Goal: Complete application form: Complete application form

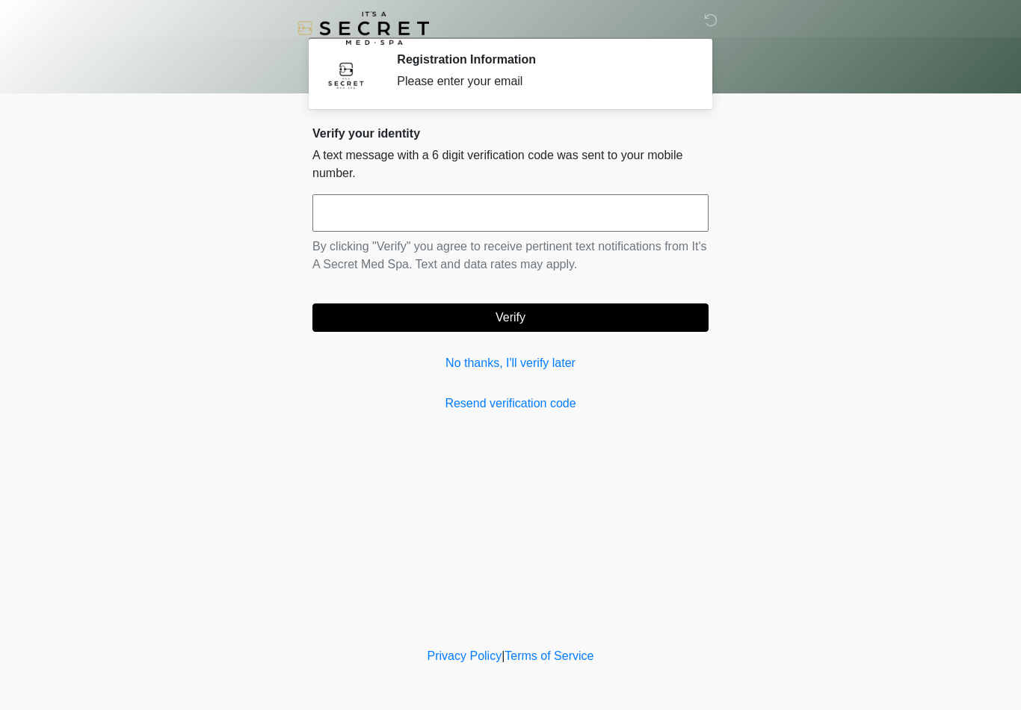
click at [435, 214] on input "text" at bounding box center [510, 212] width 396 height 37
click at [511, 316] on button "Verify" at bounding box center [510, 317] width 396 height 28
click at [513, 318] on button "Verify" at bounding box center [510, 317] width 396 height 28
click at [549, 410] on link "Resend verification code" at bounding box center [510, 404] width 396 height 18
click at [597, 207] on input "******" at bounding box center [510, 212] width 396 height 37
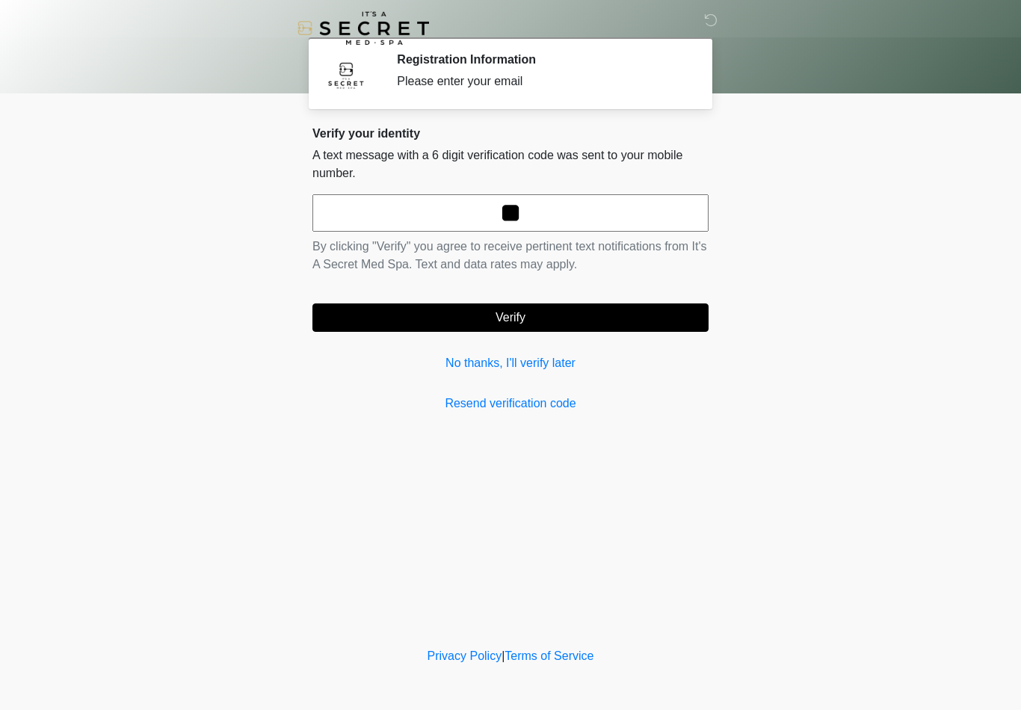
type input "*"
type input "******"
click at [527, 324] on button "Verify" at bounding box center [510, 317] width 396 height 28
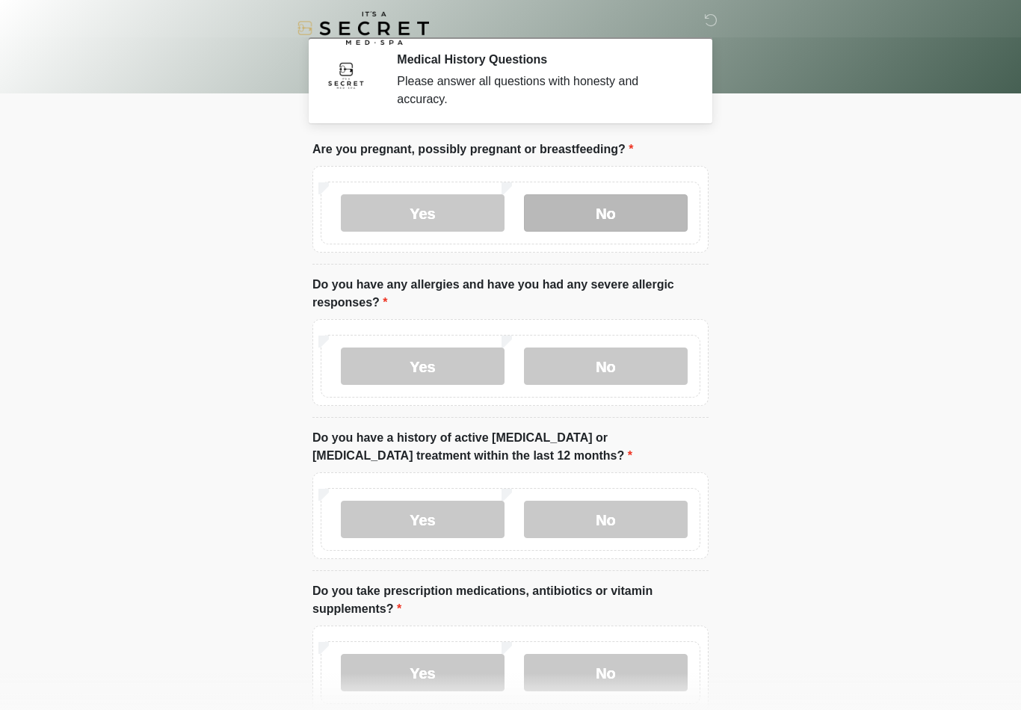
click at [571, 212] on label "No" at bounding box center [606, 212] width 164 height 37
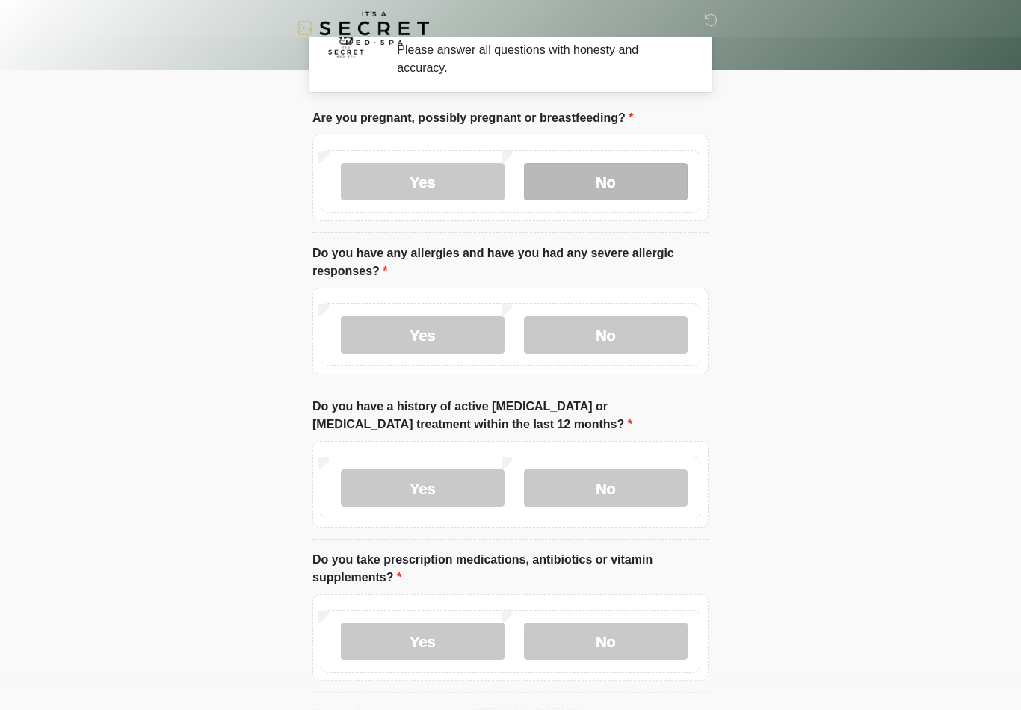
scroll to position [34, 0]
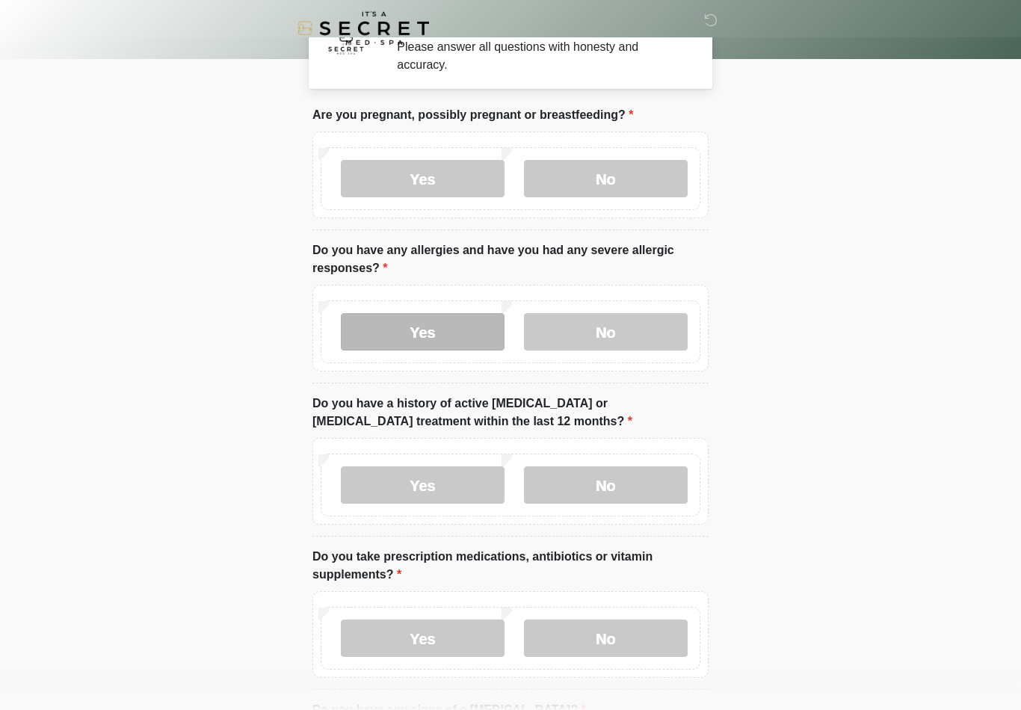
click at [449, 336] on label "Yes" at bounding box center [423, 331] width 164 height 37
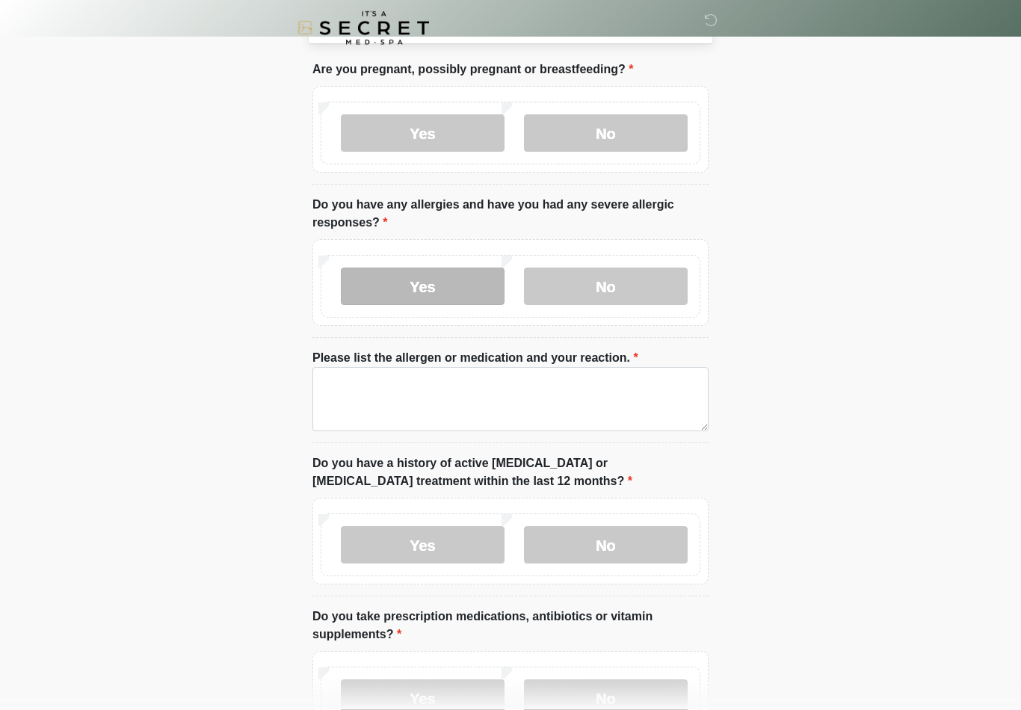
scroll to position [80, 0]
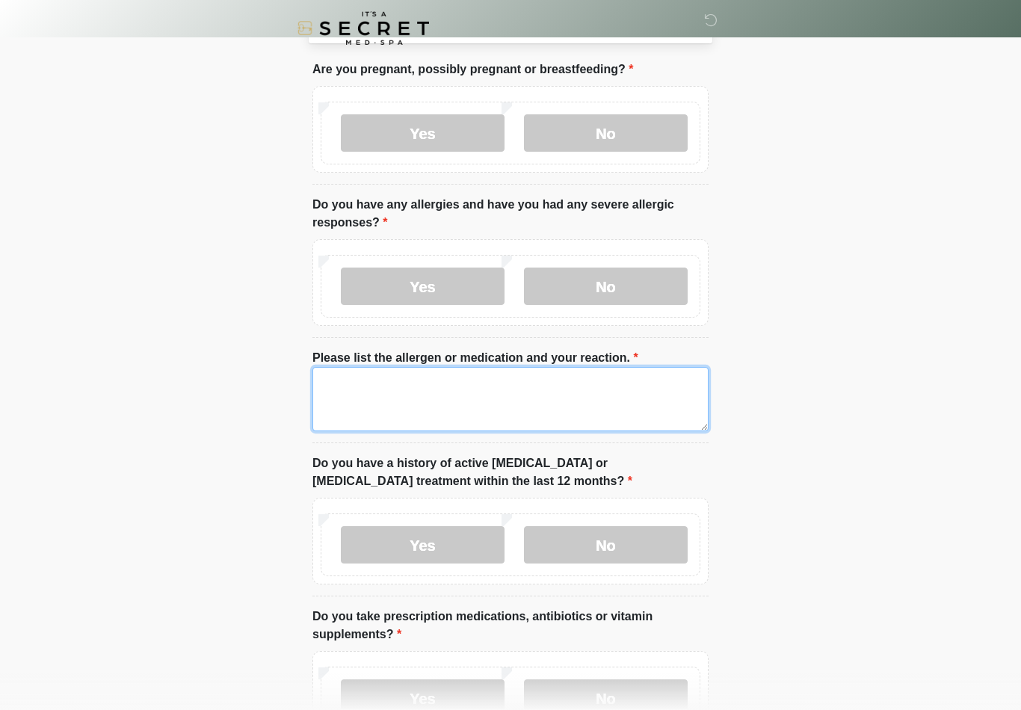
click at [572, 407] on textarea "Please list the allergen or medication and your reaction." at bounding box center [510, 399] width 396 height 64
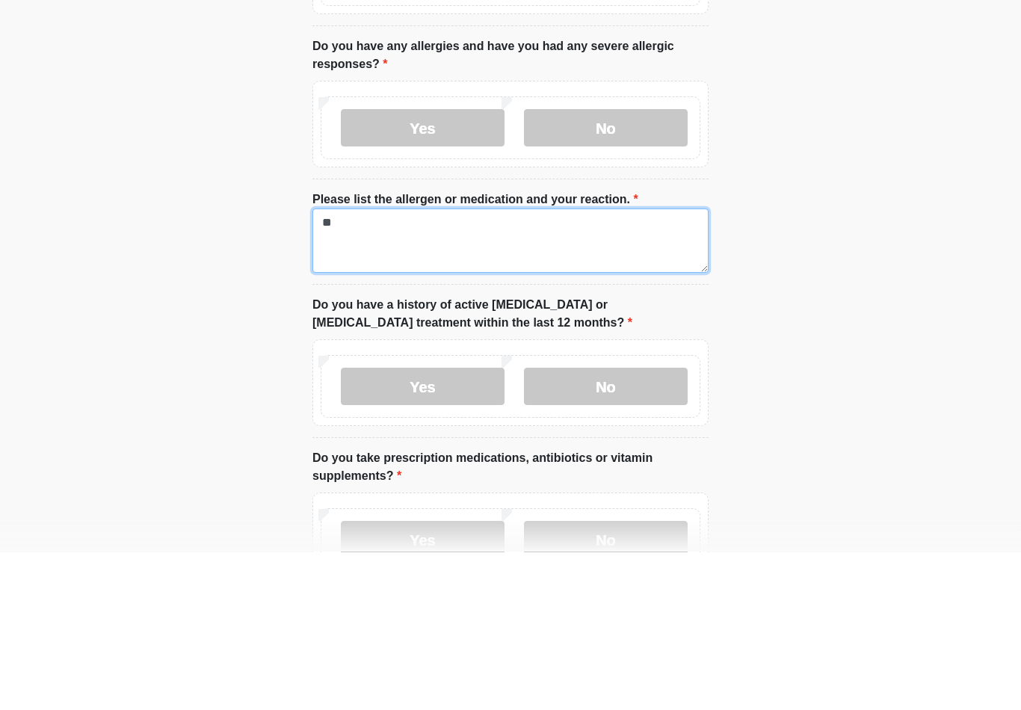
type textarea "*"
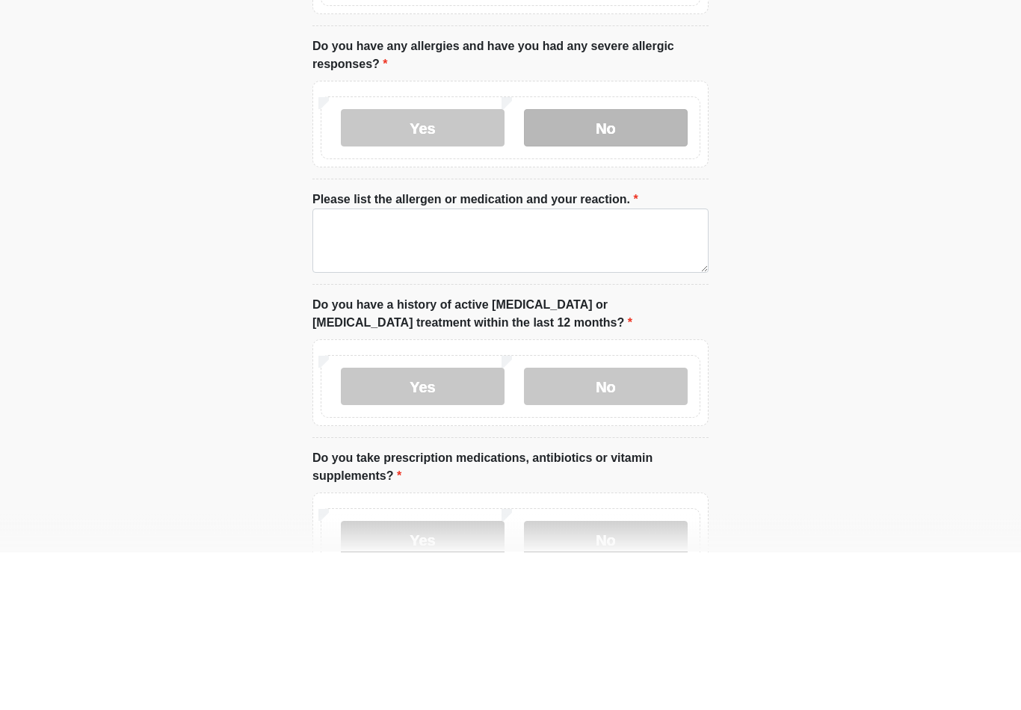
click at [599, 268] on label "No" at bounding box center [606, 286] width 164 height 37
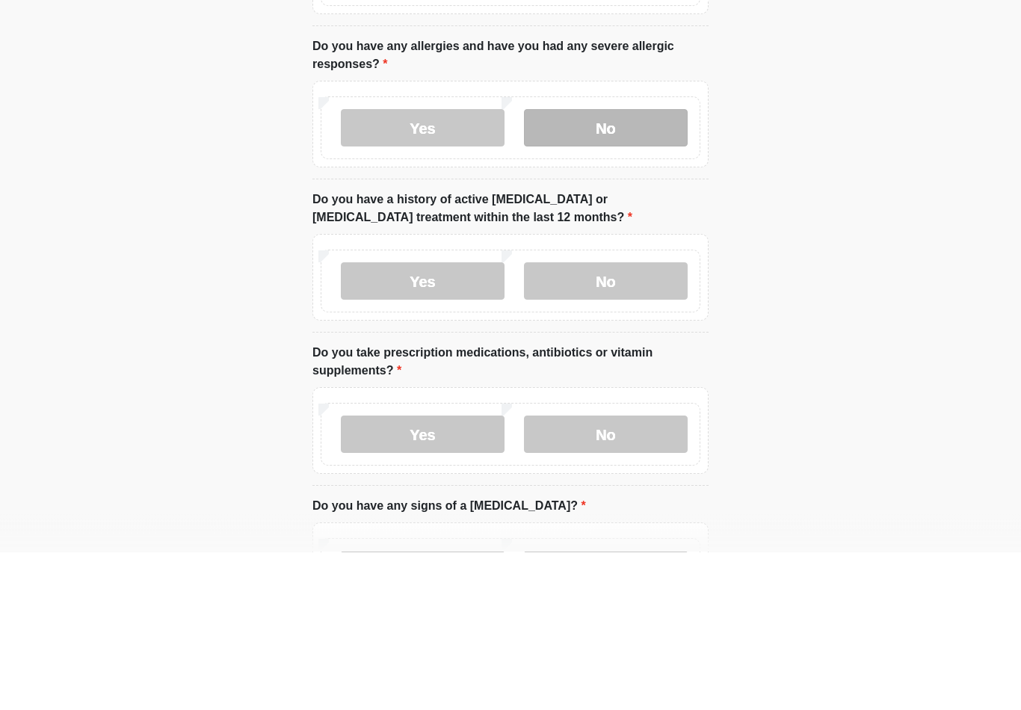
scroll to position [238, 0]
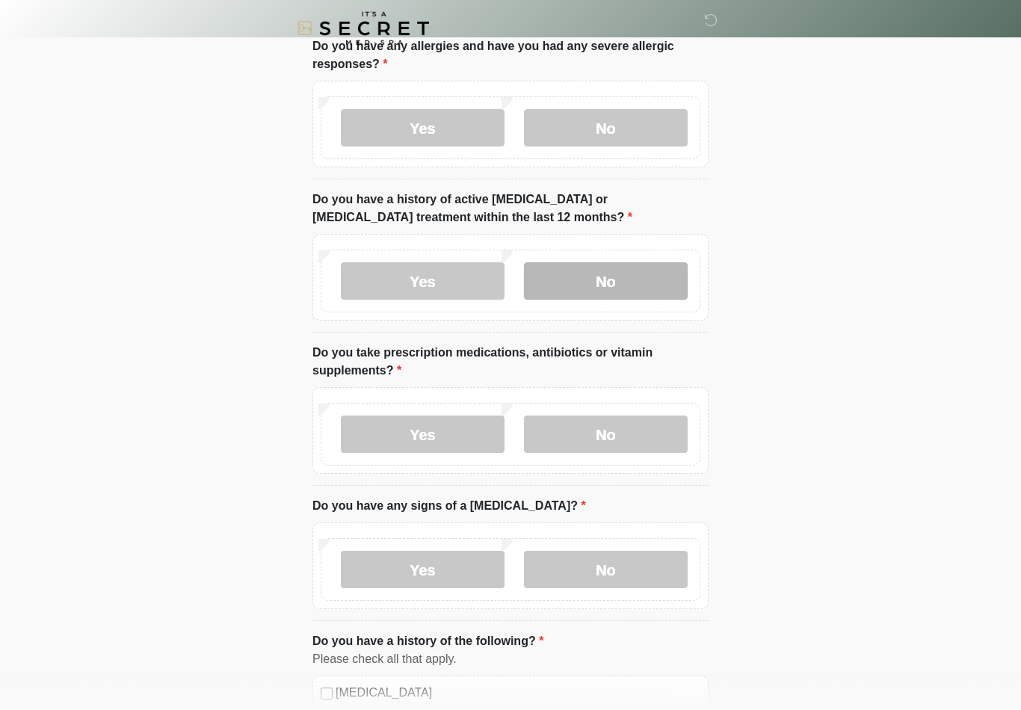
click at [625, 278] on label "No" at bounding box center [606, 280] width 164 height 37
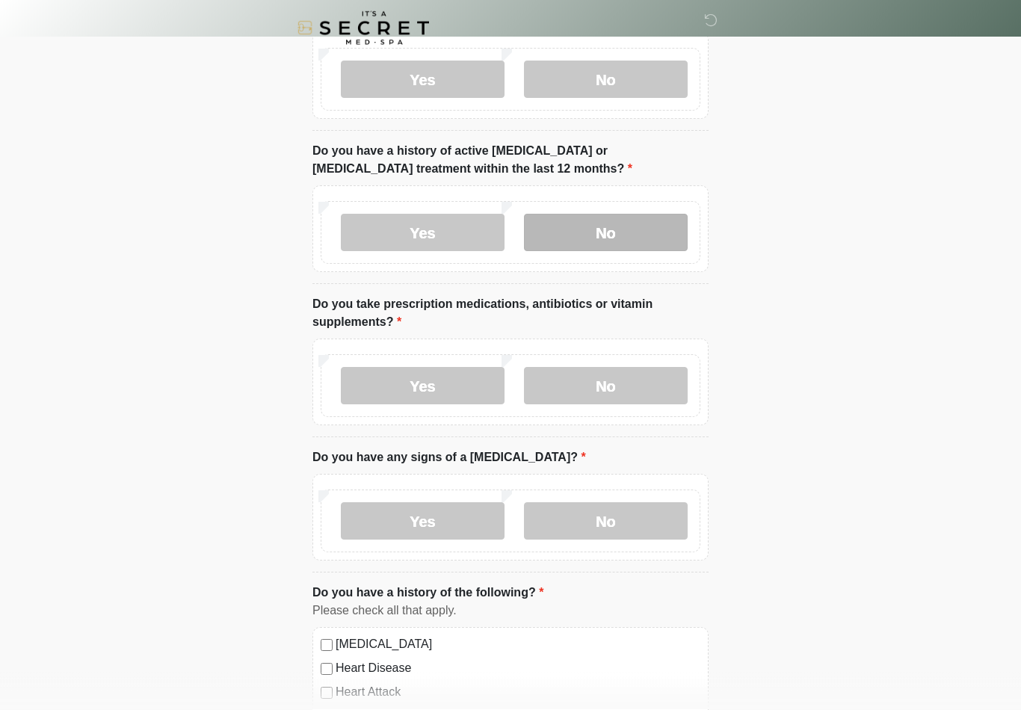
scroll to position [287, 0]
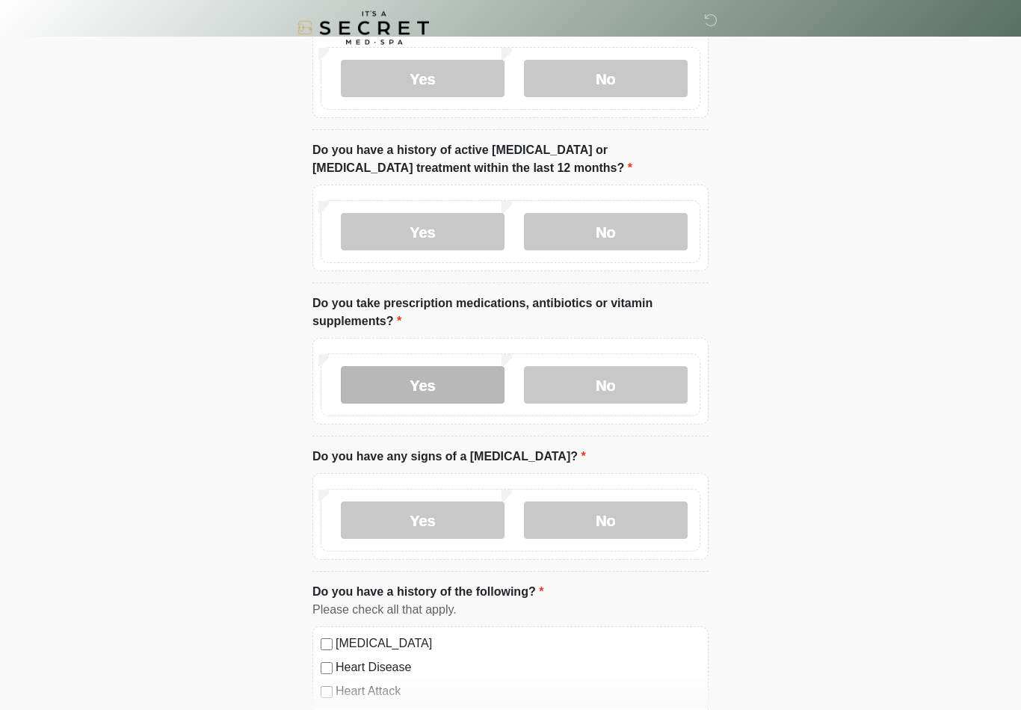
click at [476, 375] on label "Yes" at bounding box center [423, 385] width 164 height 37
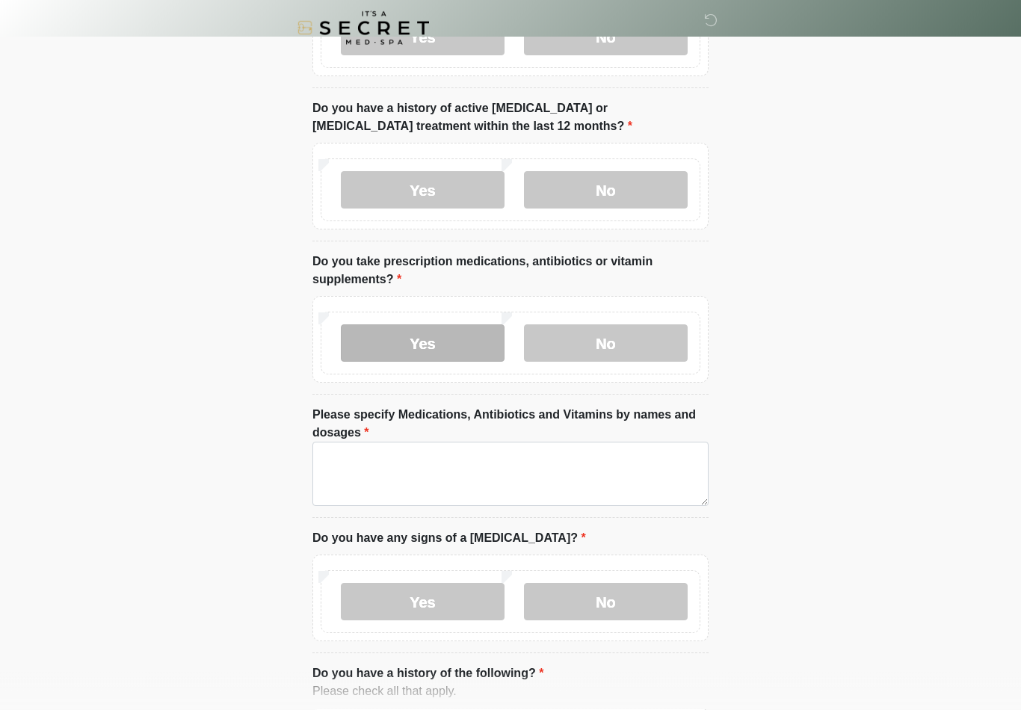
scroll to position [330, 0]
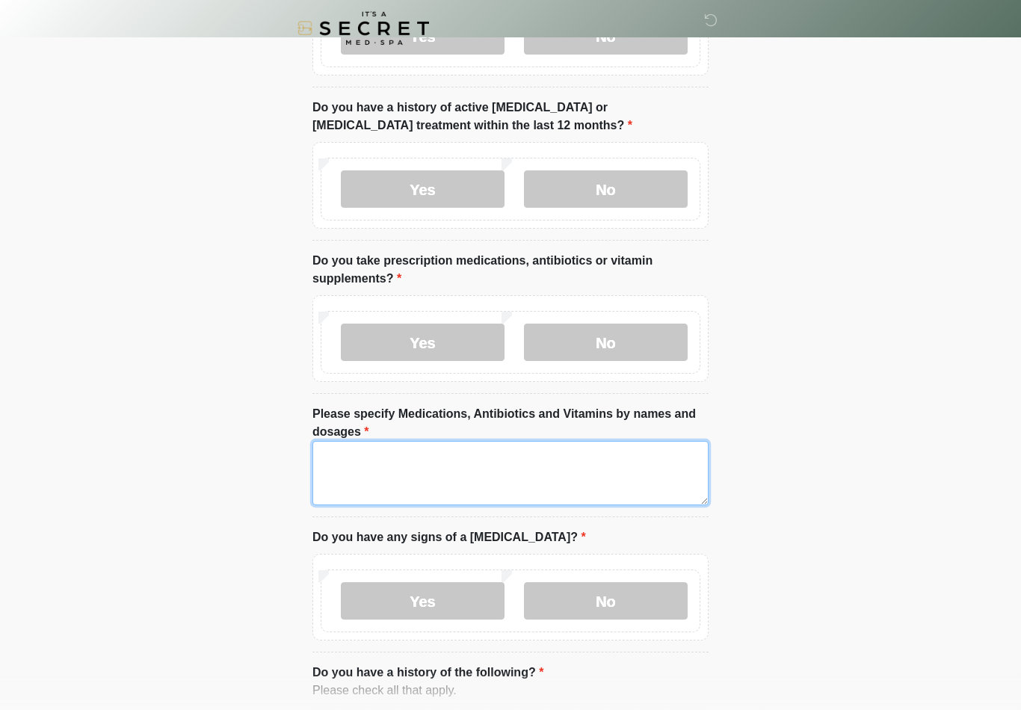
click at [540, 475] on textarea "Please specify Medications, Antibiotics and Vitamins by names and dosages" at bounding box center [510, 473] width 396 height 64
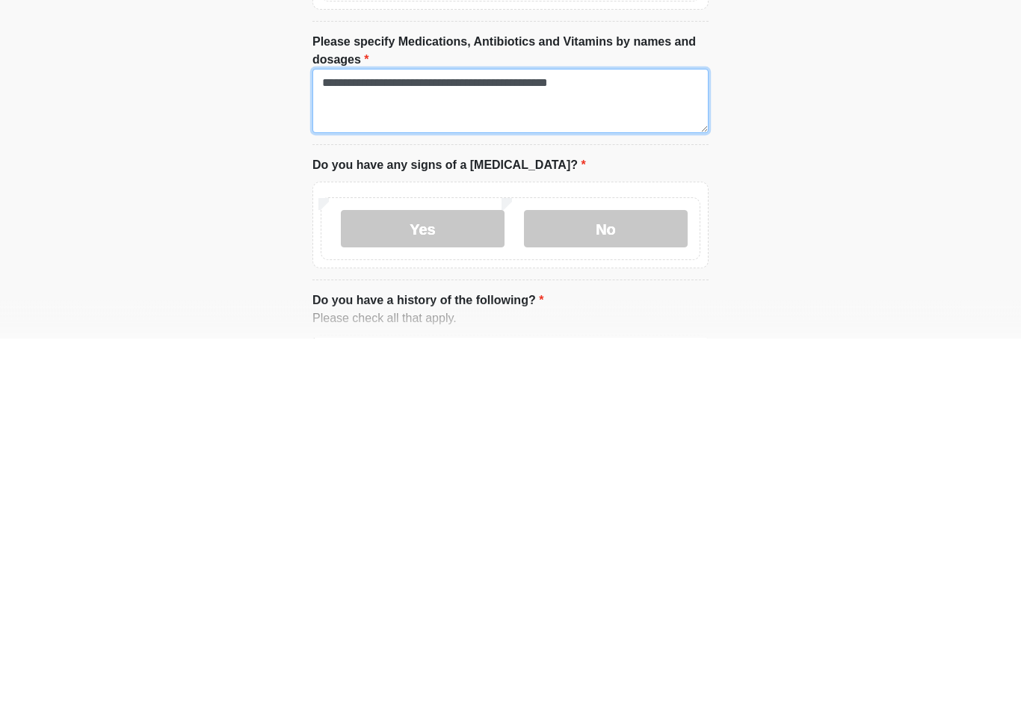
scroll to position [332, 0]
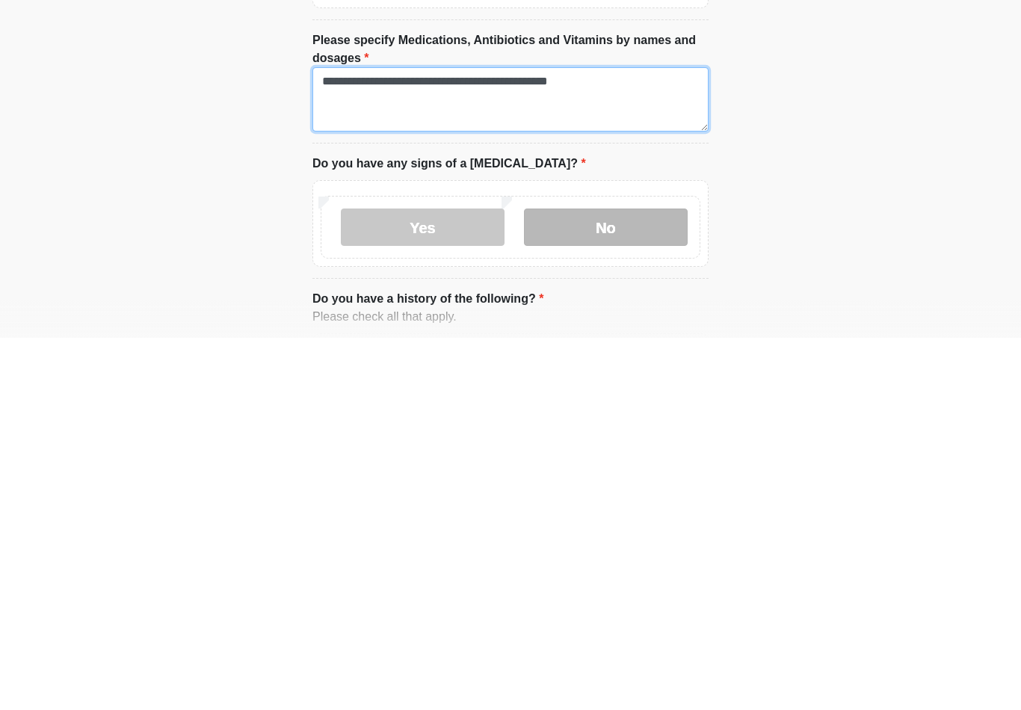
type textarea "**********"
click at [595, 581] on label "No" at bounding box center [606, 599] width 164 height 37
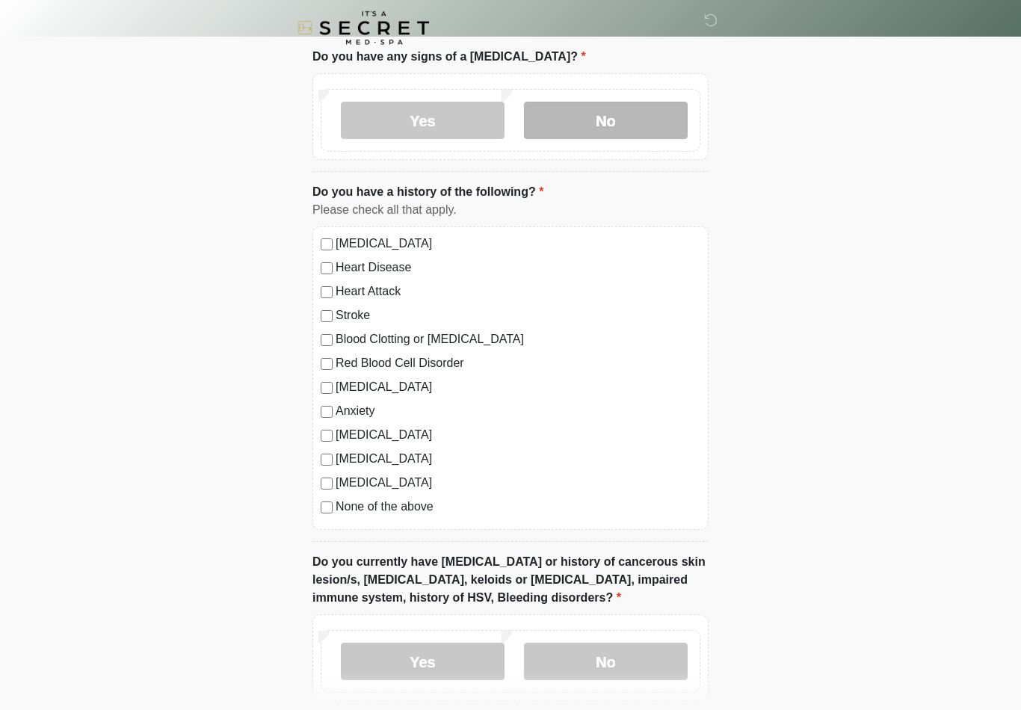
scroll to position [813, 0]
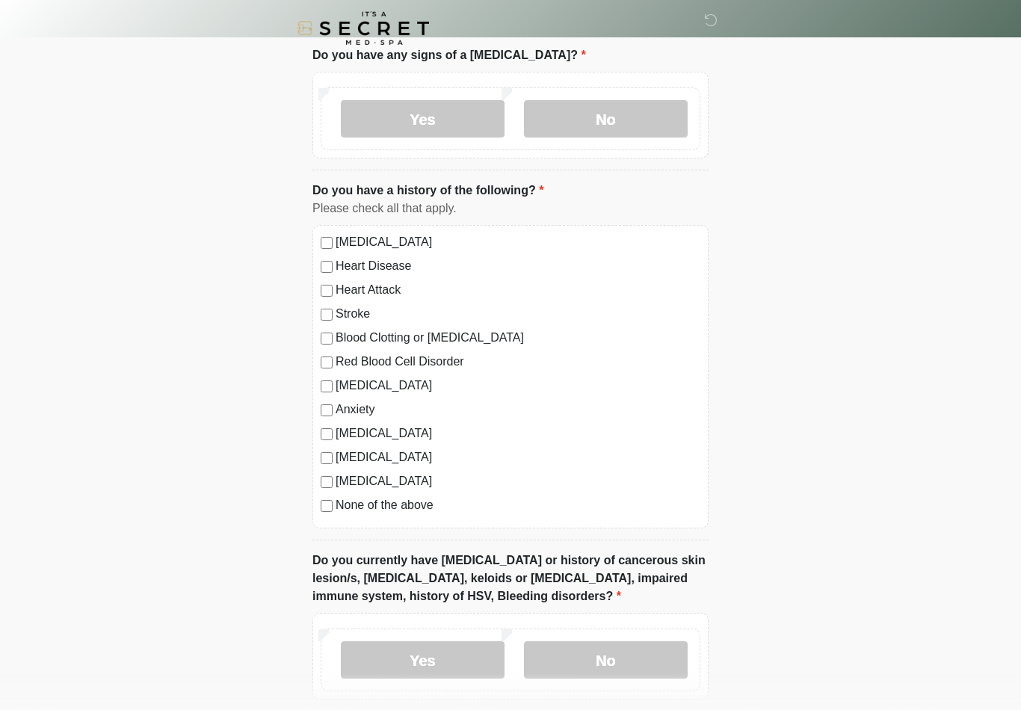
click at [336, 404] on label "Anxiety" at bounding box center [518, 410] width 365 height 18
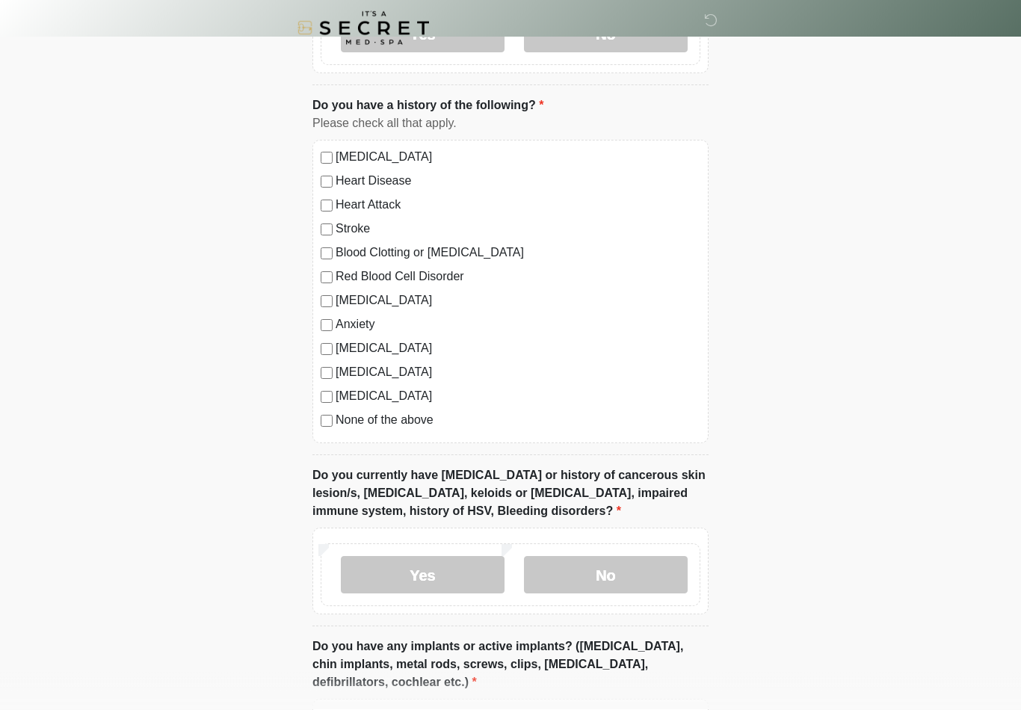
scroll to position [898, 0]
click at [342, 391] on label "Diabetes" at bounding box center [518, 396] width 365 height 18
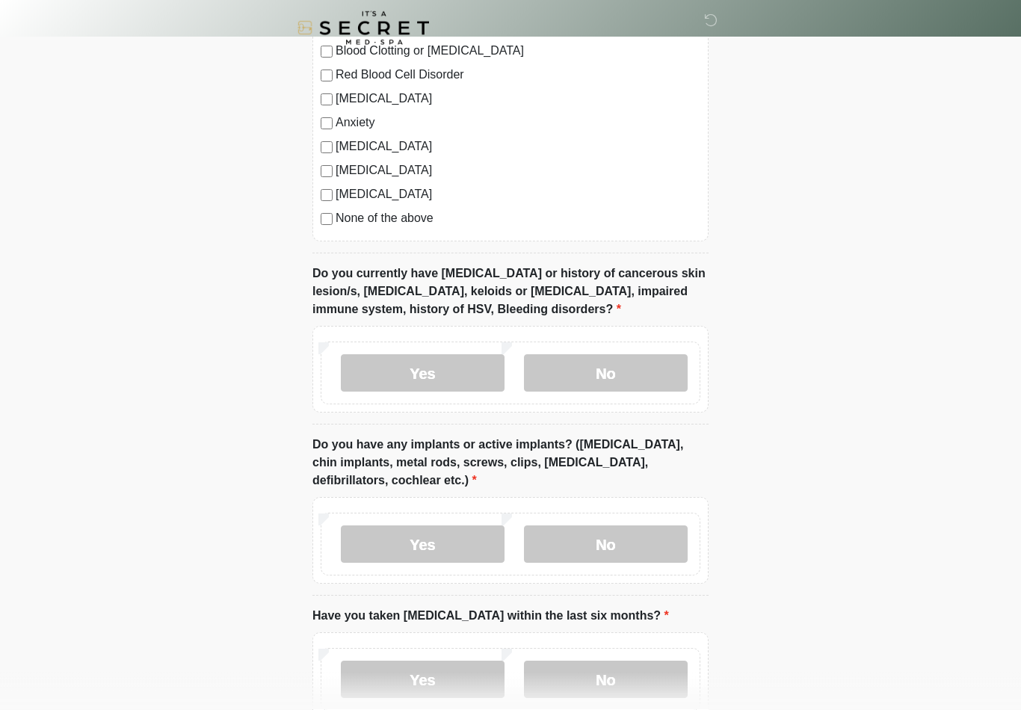
scroll to position [1100, 0]
click at [623, 370] on label "No" at bounding box center [606, 372] width 164 height 37
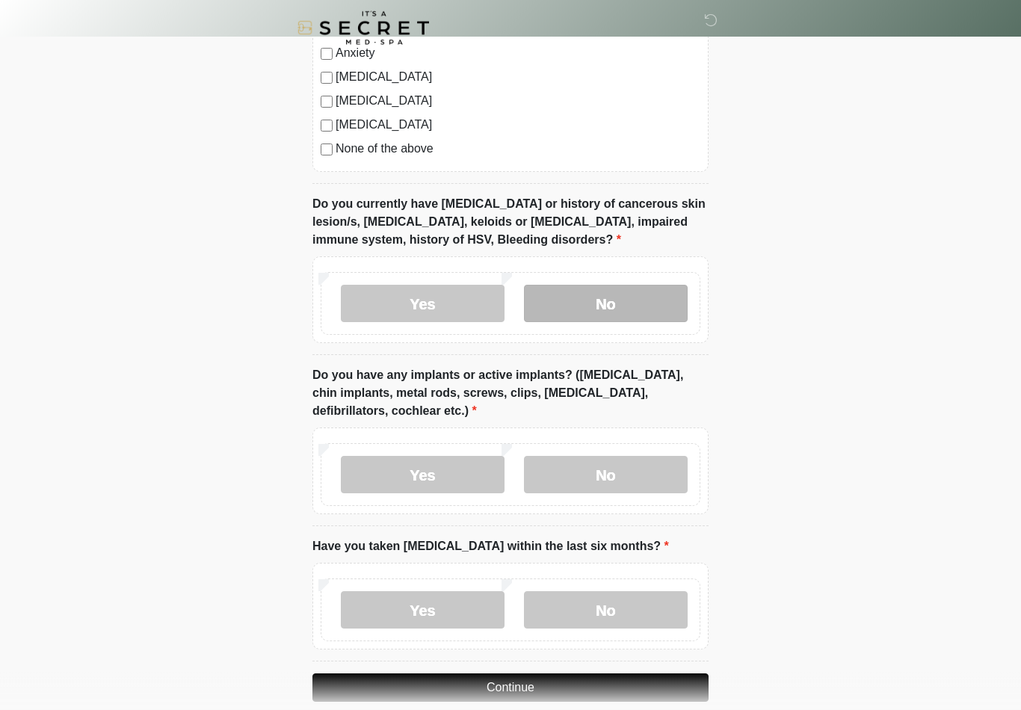
scroll to position [1169, 0]
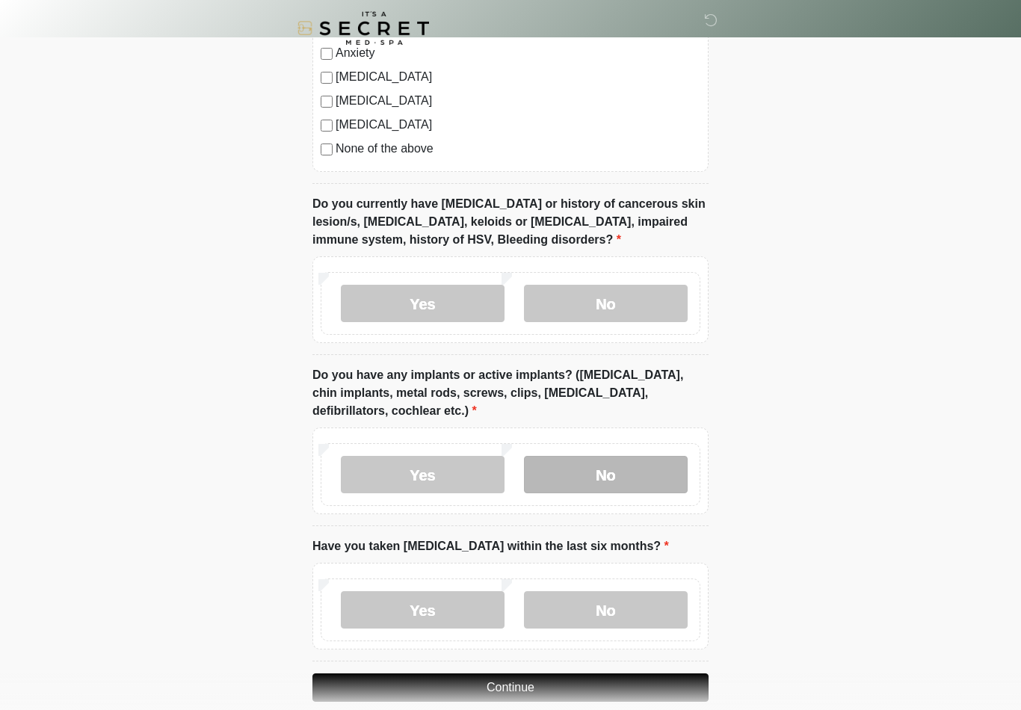
click at [626, 468] on label "No" at bounding box center [606, 474] width 164 height 37
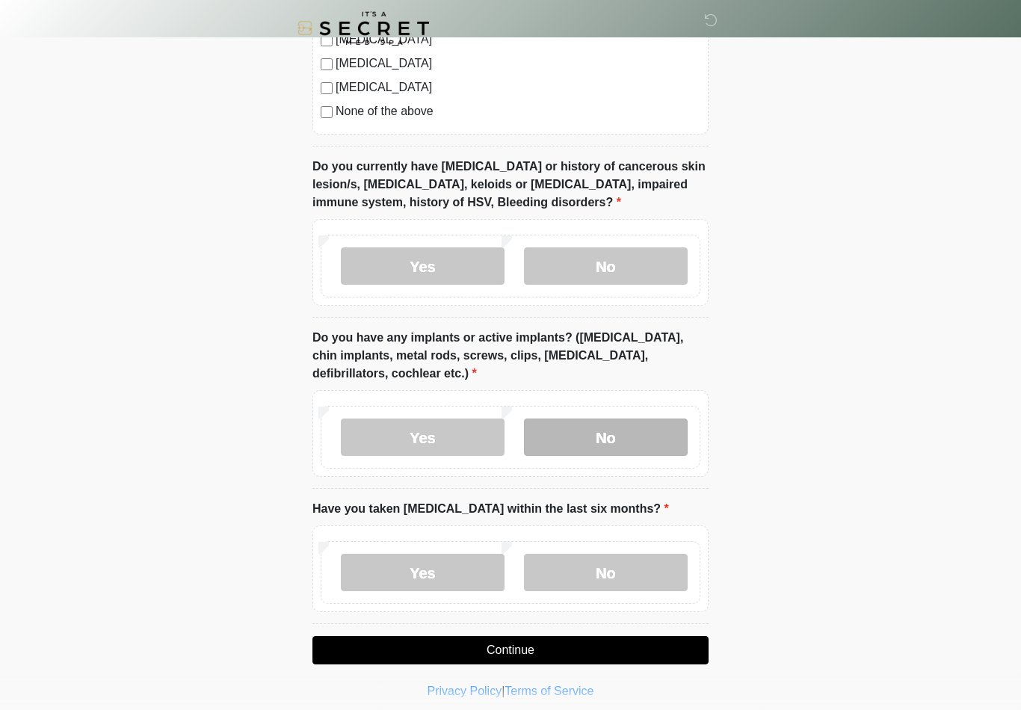
scroll to position [1215, 0]
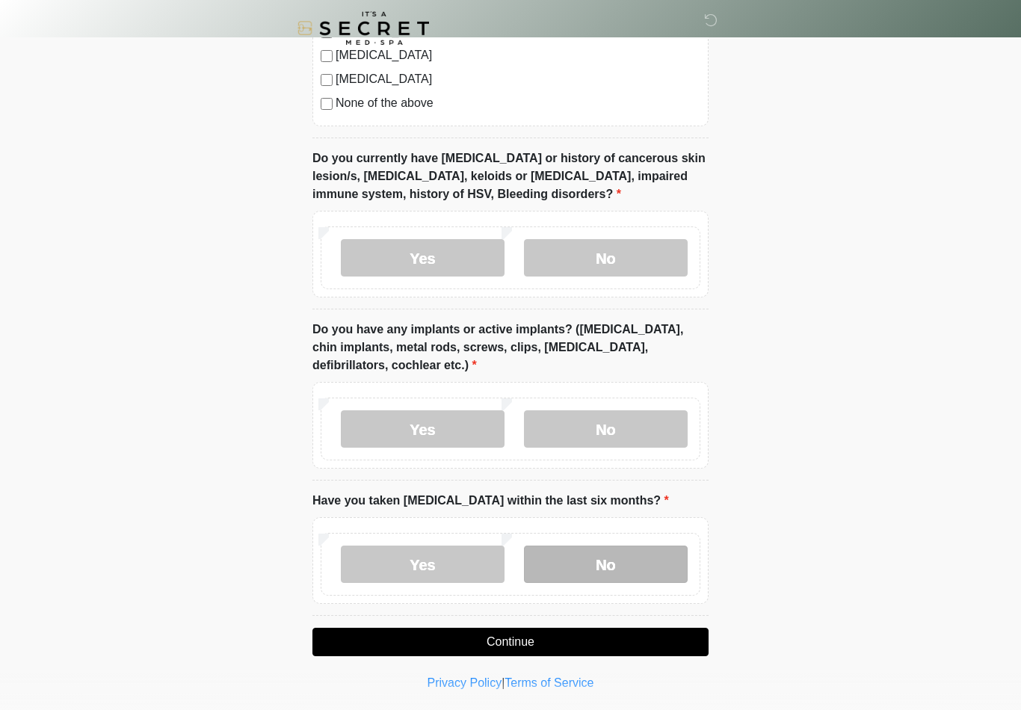
click at [603, 559] on label "No" at bounding box center [606, 564] width 164 height 37
click at [524, 638] on button "Continue" at bounding box center [510, 642] width 396 height 28
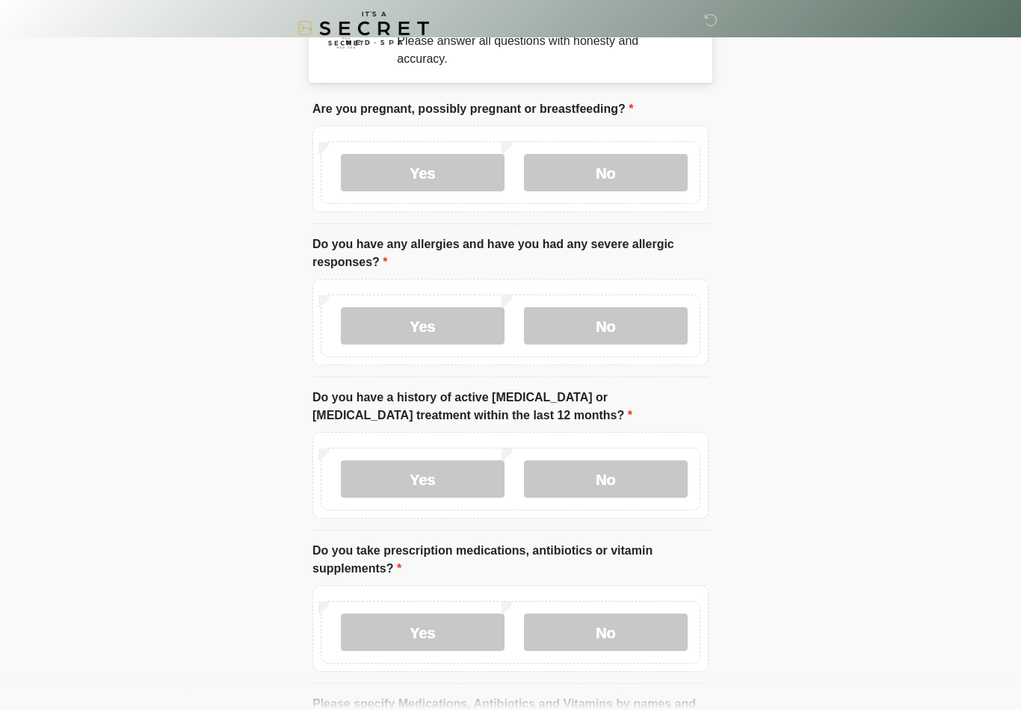
scroll to position [0, 0]
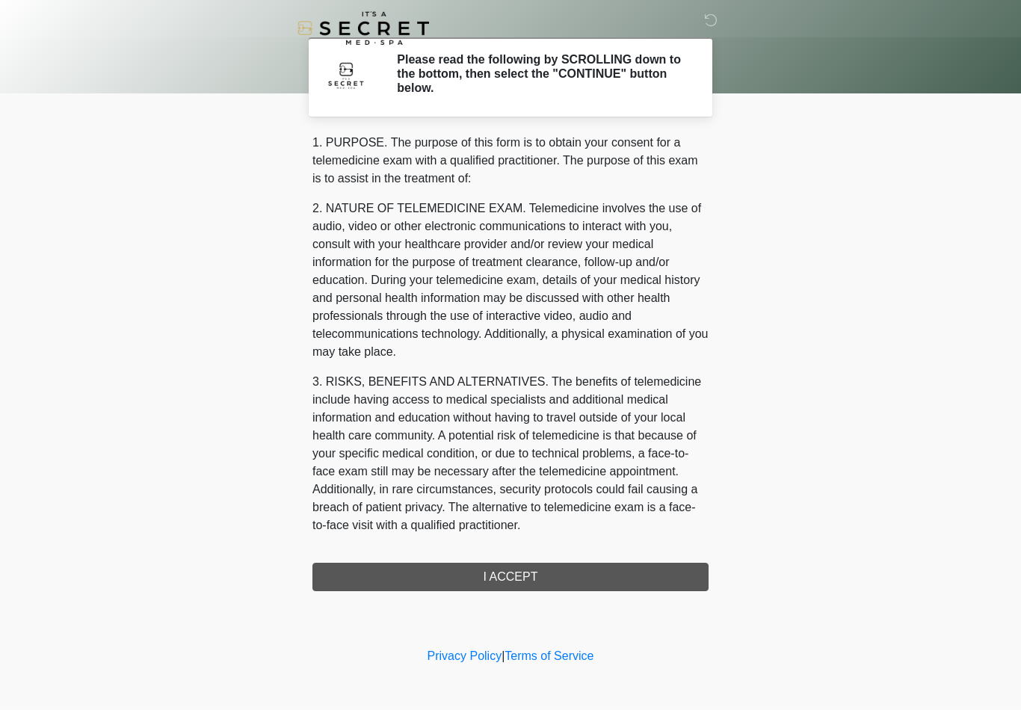
click at [552, 570] on div "1. PURPOSE. The purpose of this form is to obtain your consent for a telemedici…" at bounding box center [510, 362] width 396 height 457
click at [542, 578] on div "1. PURPOSE. The purpose of this form is to obtain your consent for a telemedici…" at bounding box center [510, 362] width 396 height 457
click at [520, 575] on div "1. PURPOSE. The purpose of this form is to obtain your consent for a telemedici…" at bounding box center [510, 362] width 396 height 457
click at [520, 569] on div "1. PURPOSE. The purpose of this form is to obtain your consent for a telemedici…" at bounding box center [510, 362] width 396 height 457
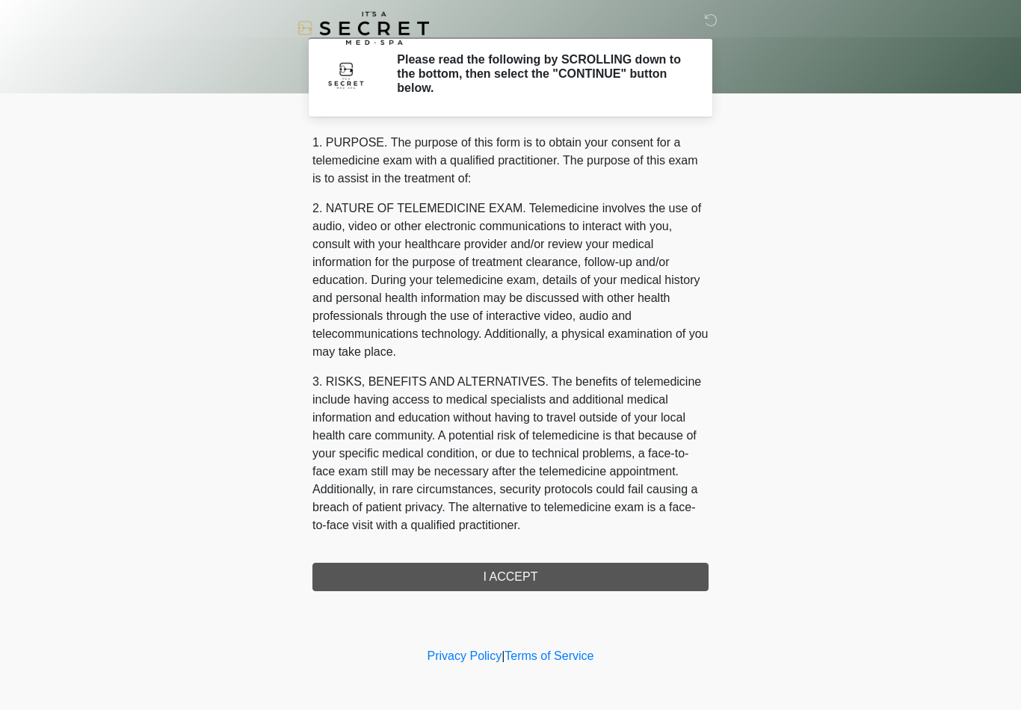
click at [478, 579] on div "1. PURPOSE. The purpose of this form is to obtain your consent for a telemedici…" at bounding box center [510, 362] width 396 height 457
click at [478, 578] on div "1. PURPOSE. The purpose of this form is to obtain your consent for a telemedici…" at bounding box center [510, 362] width 396 height 457
click at [519, 574] on div "1. PURPOSE. The purpose of this form is to obtain your consent for a telemedici…" at bounding box center [510, 362] width 396 height 457
click at [546, 572] on div "1. PURPOSE. The purpose of this form is to obtain your consent for a telemedici…" at bounding box center [510, 362] width 396 height 457
click at [610, 561] on div "1. PURPOSE. The purpose of this form is to obtain your consent for a telemedici…" at bounding box center [510, 362] width 396 height 457
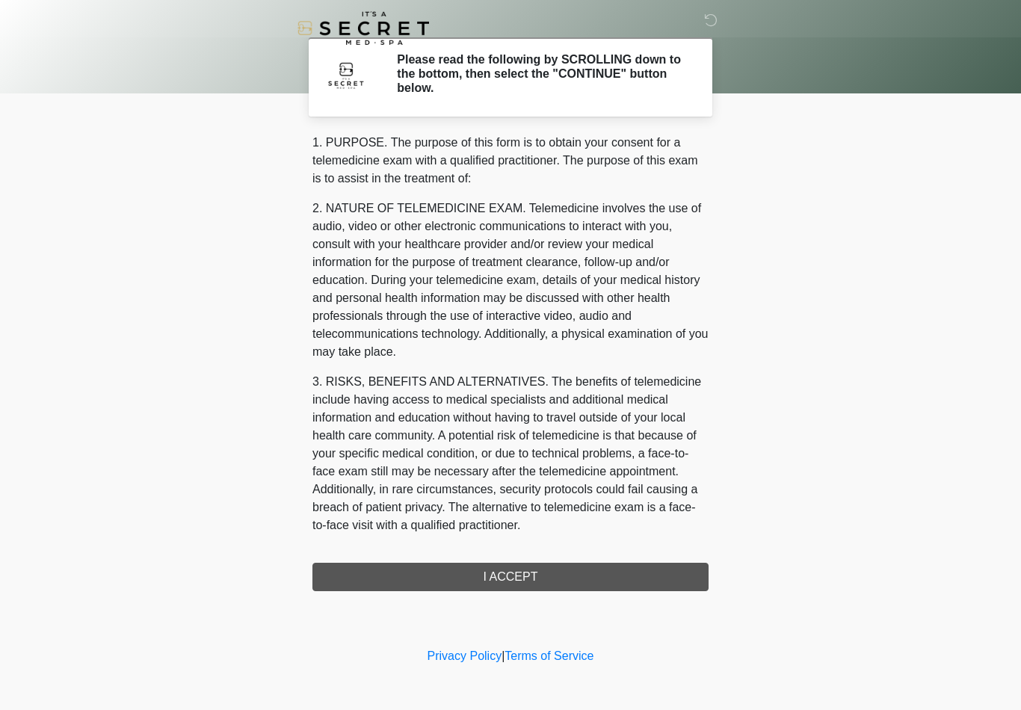
click at [518, 575] on div "1. PURPOSE. The purpose of this form is to obtain your consent for a telemedici…" at bounding box center [510, 362] width 396 height 457
click at [496, 585] on div "1. PURPOSE. The purpose of this form is to obtain your consent for a telemedici…" at bounding box center [510, 362] width 396 height 457
click at [499, 569] on div "1. PURPOSE. The purpose of this form is to obtain your consent for a telemedici…" at bounding box center [510, 362] width 396 height 457
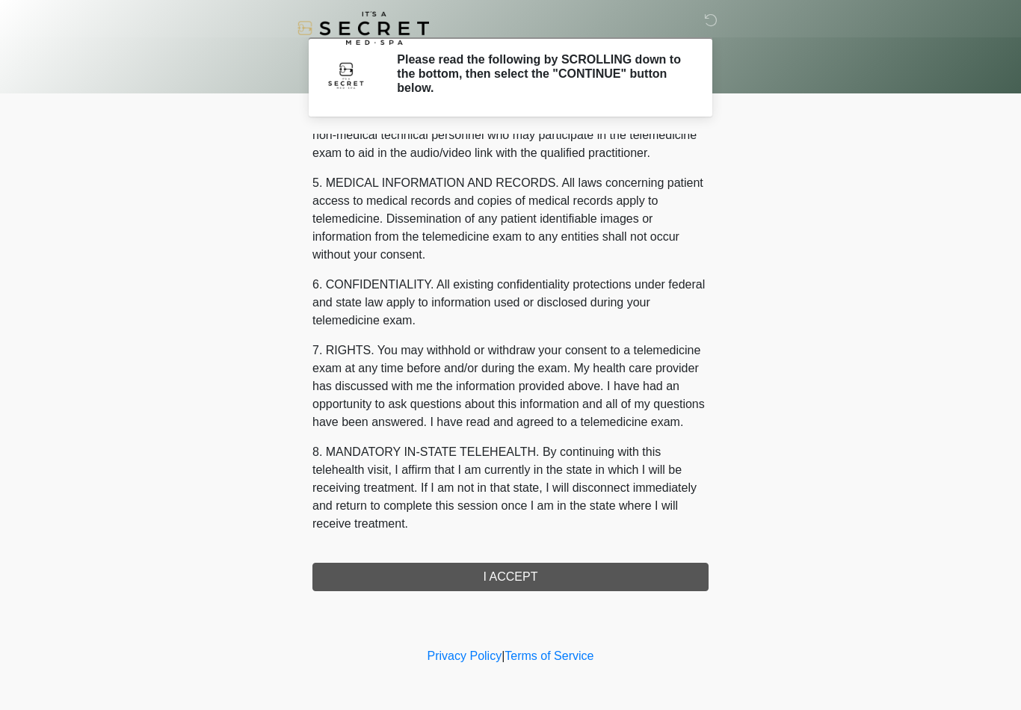
scroll to position [456, 0]
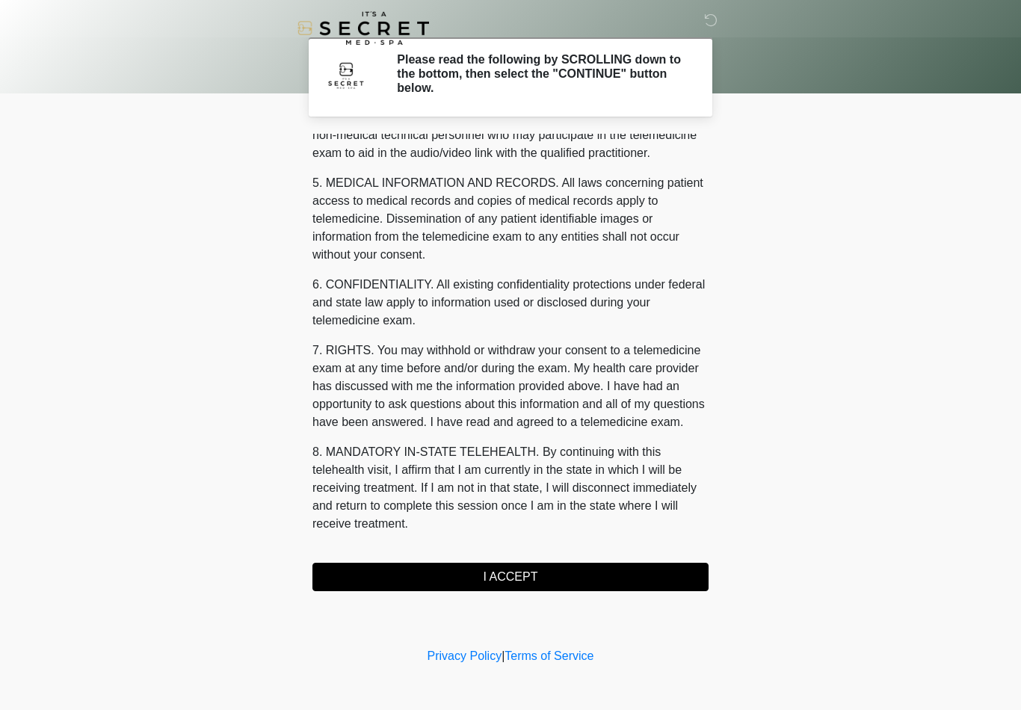
click at [514, 580] on button "I ACCEPT" at bounding box center [510, 577] width 396 height 28
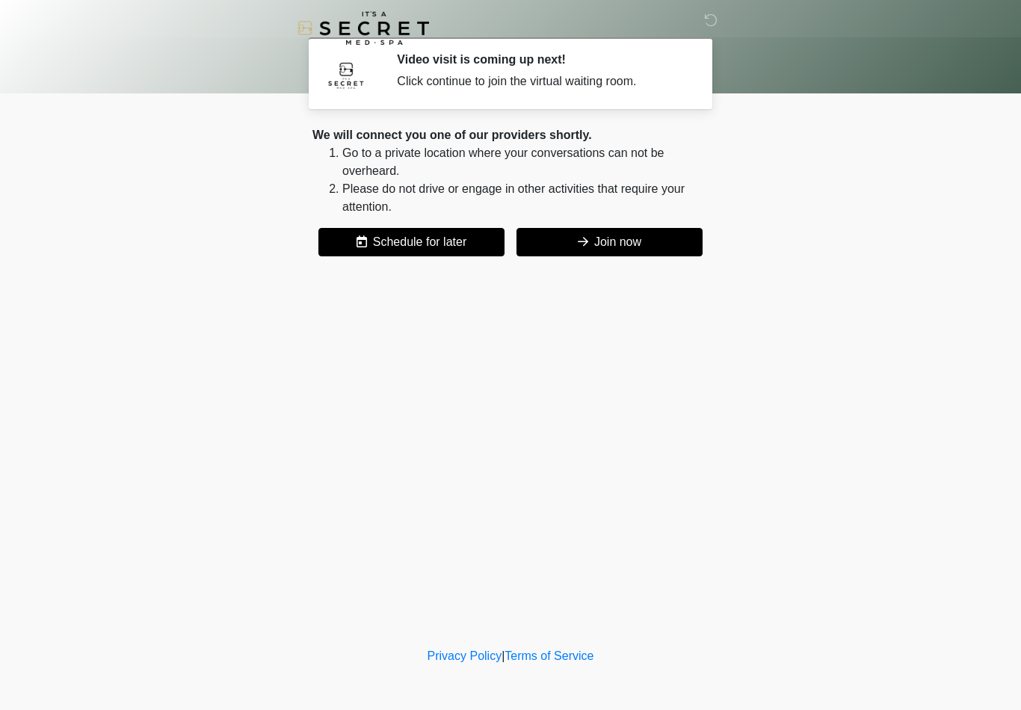
click at [647, 254] on button "Join now" at bounding box center [610, 242] width 186 height 28
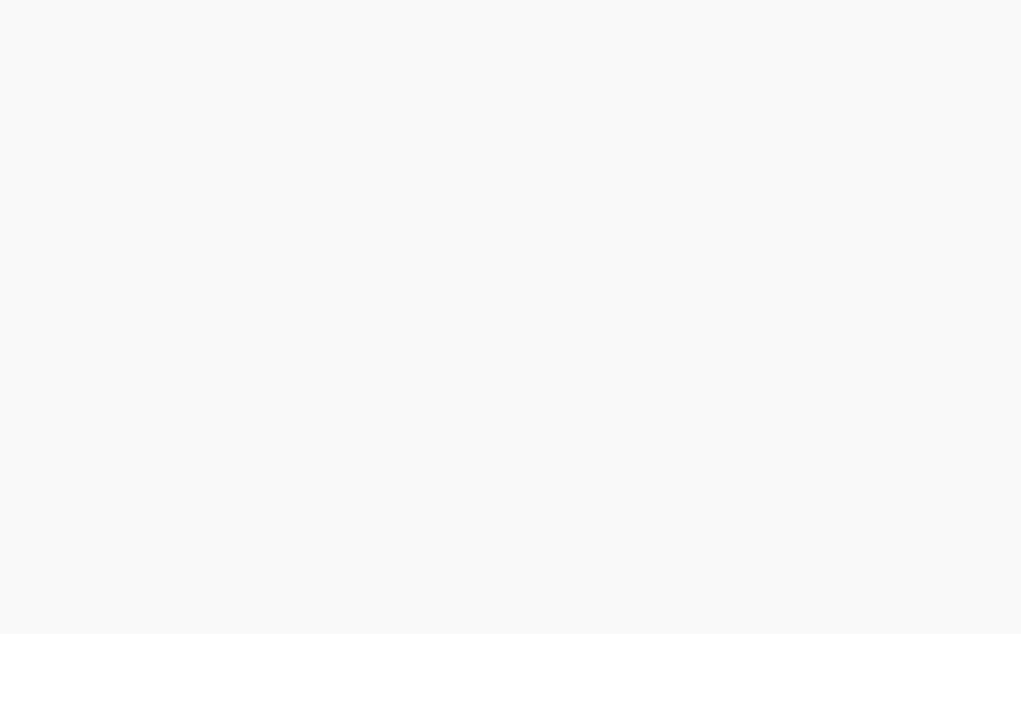
scroll to position [4, 0]
